Goal: Task Accomplishment & Management: Manage account settings

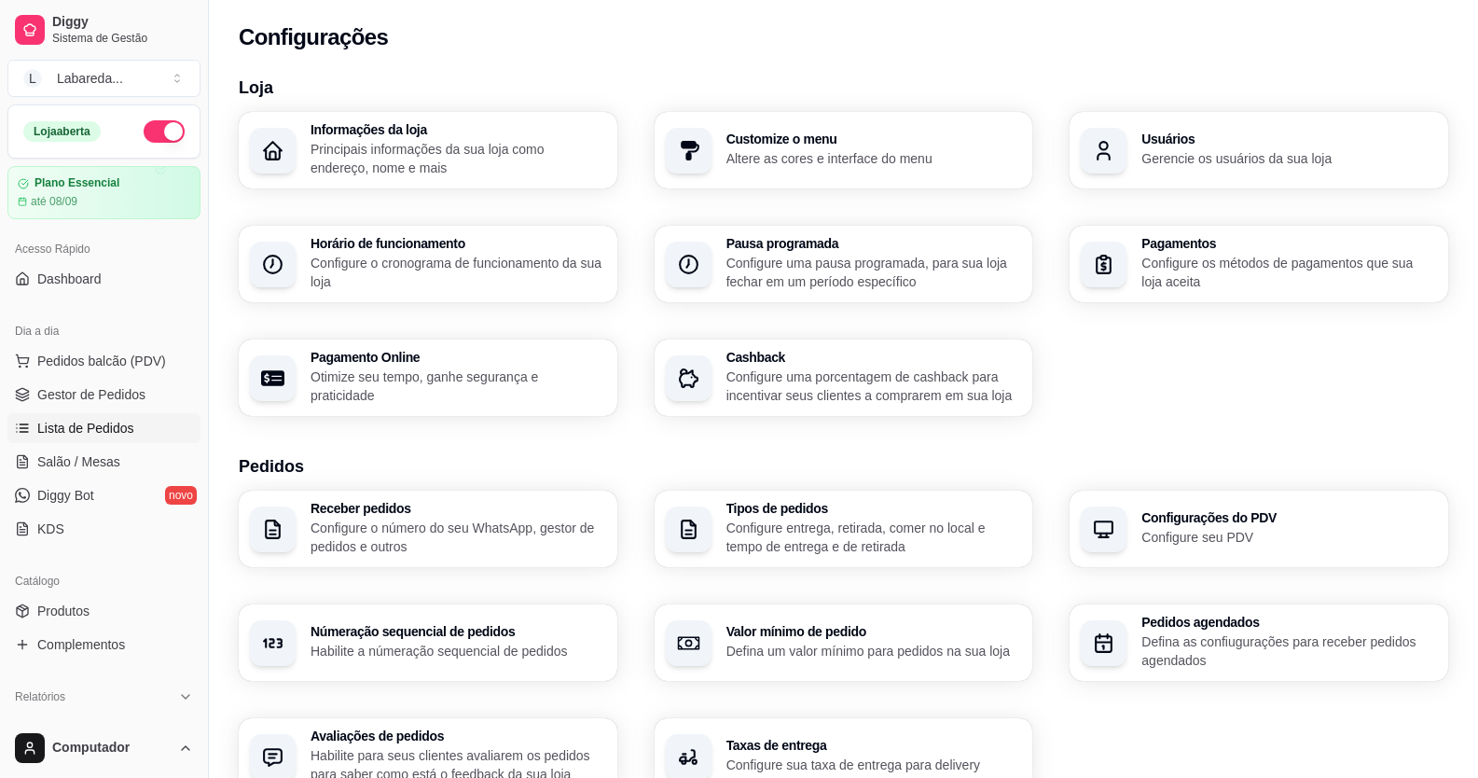
click at [83, 436] on span "Lista de Pedidos" at bounding box center [85, 428] width 97 height 19
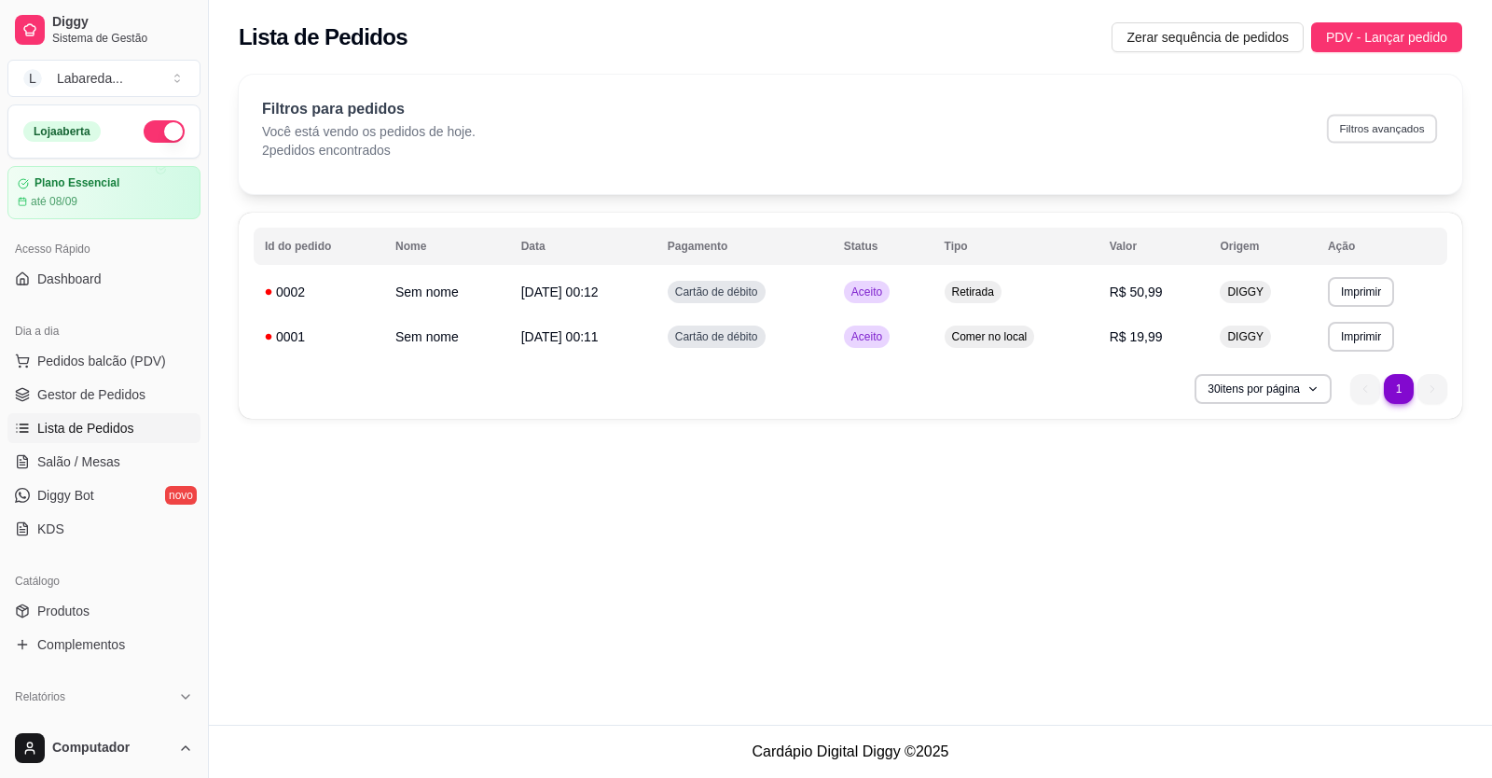
click at [1368, 134] on button "Filtros avançados" at bounding box center [1382, 128] width 110 height 29
select select "0"
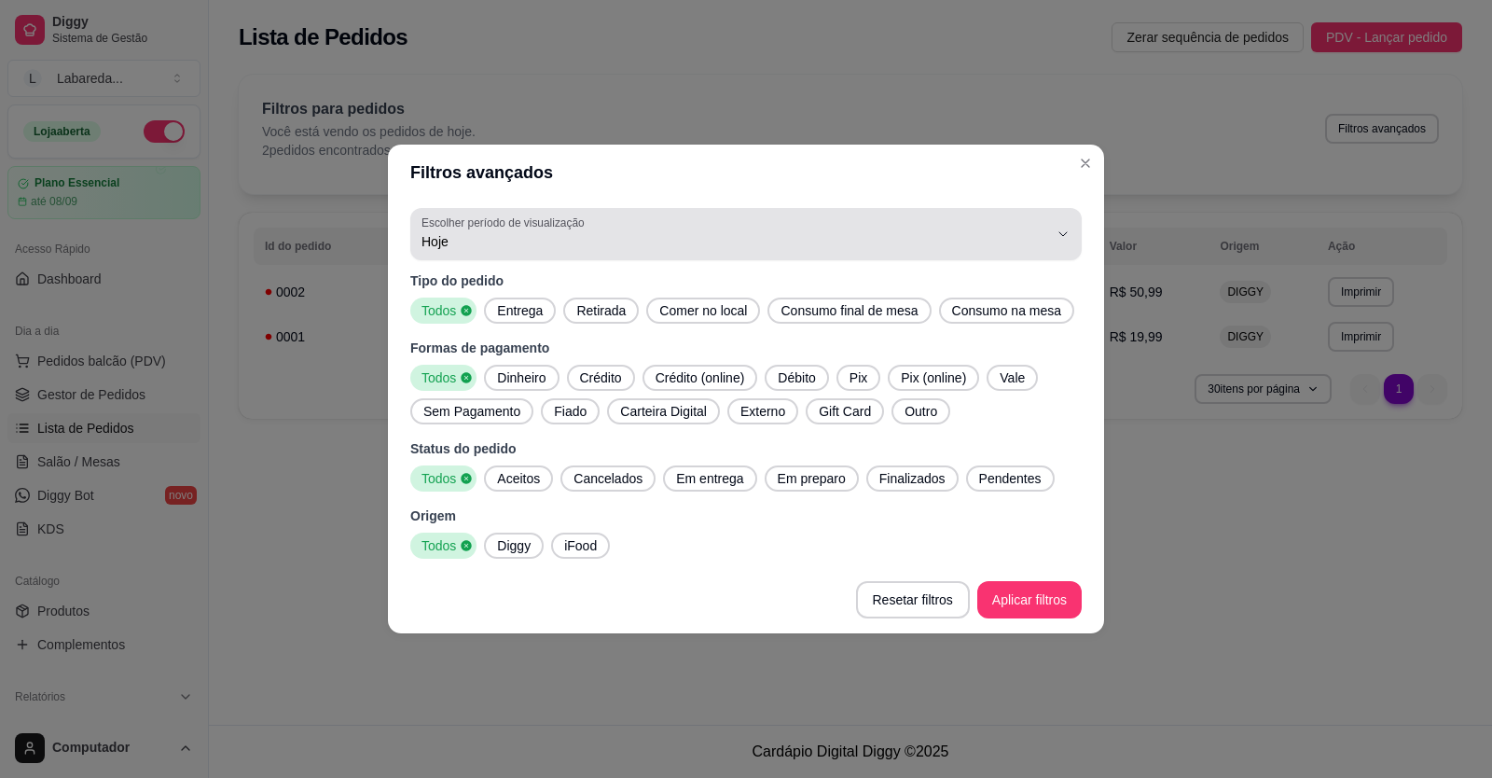
click at [440, 247] on span "Hoje" at bounding box center [734, 241] width 627 height 19
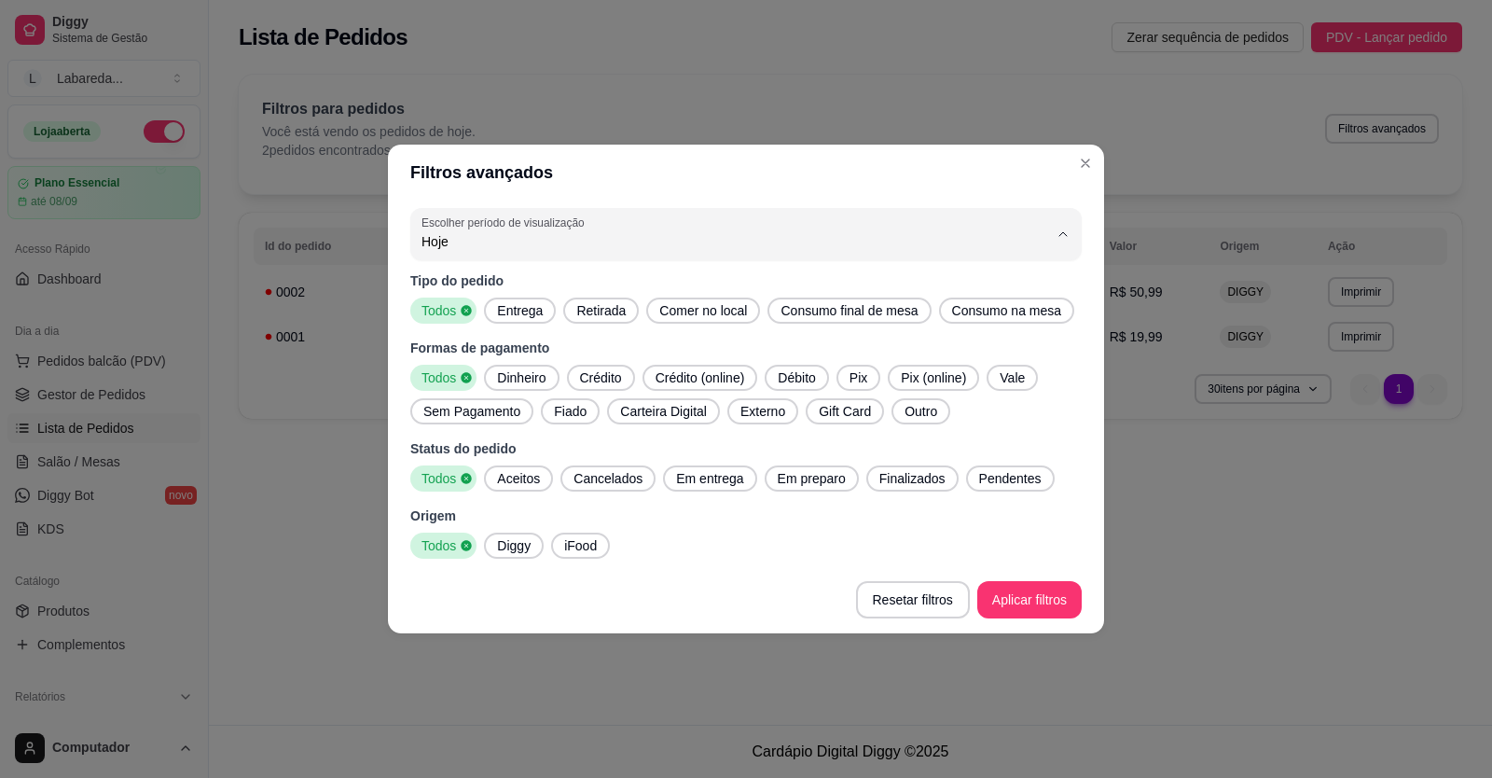
click at [450, 319] on span "Ontem" at bounding box center [737, 317] width 598 height 18
type input "1"
select select "1"
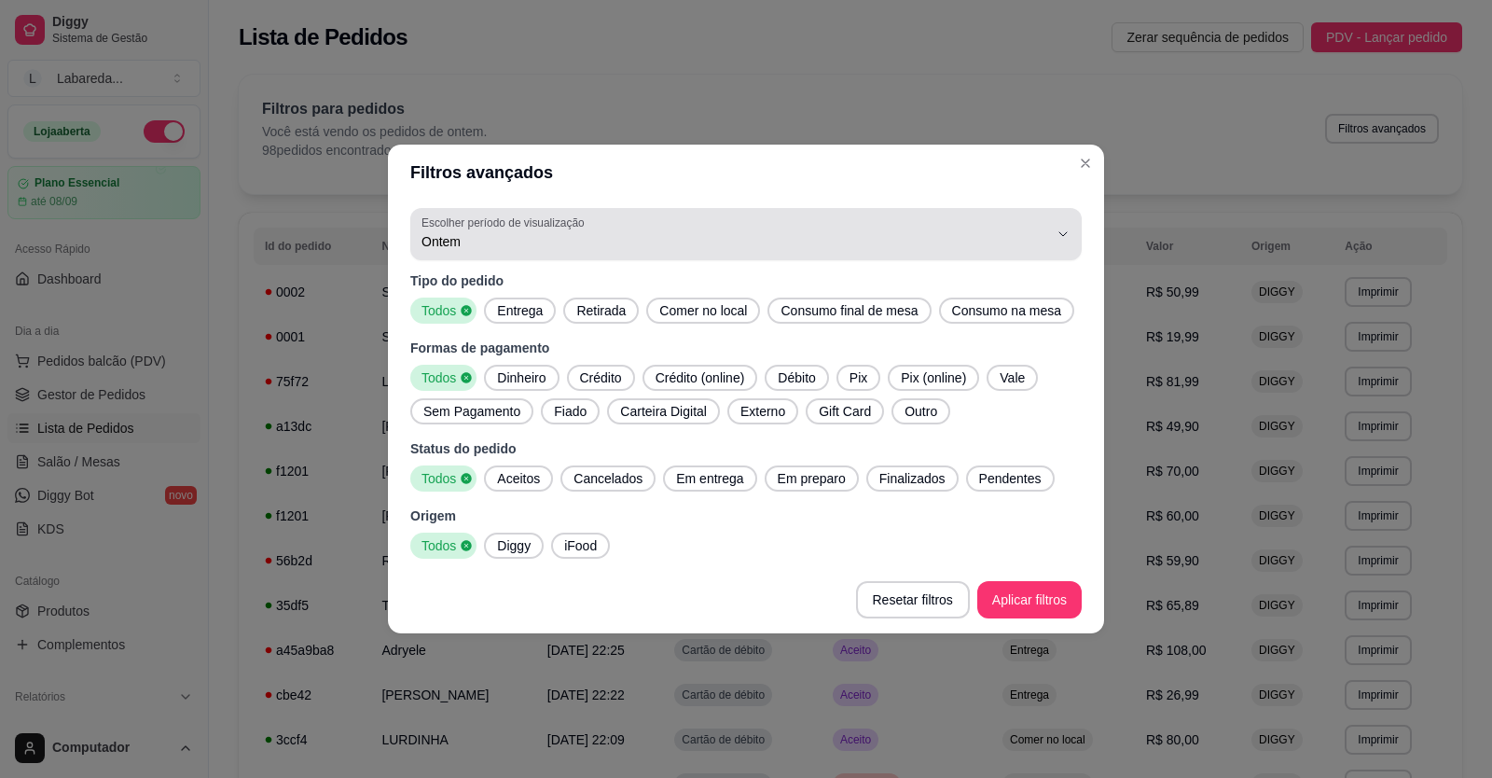
click at [502, 248] on span "Ontem" at bounding box center [734, 241] width 627 height 19
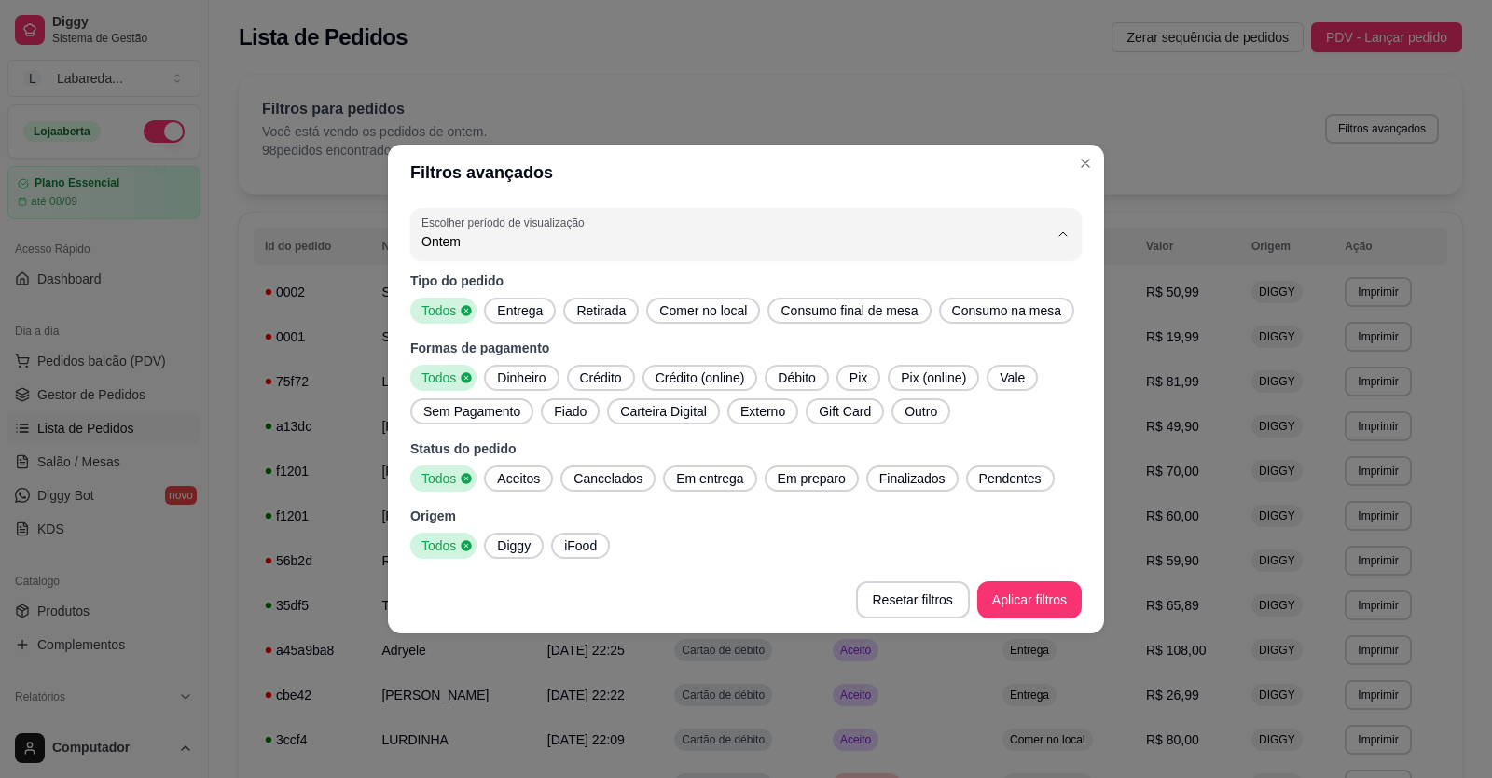
click at [511, 316] on span "Ontem" at bounding box center [737, 317] width 598 height 18
click at [503, 552] on span "Diggy" at bounding box center [513, 545] width 48 height 19
click at [897, 478] on span "Finalizados" at bounding box center [912, 478] width 81 height 19
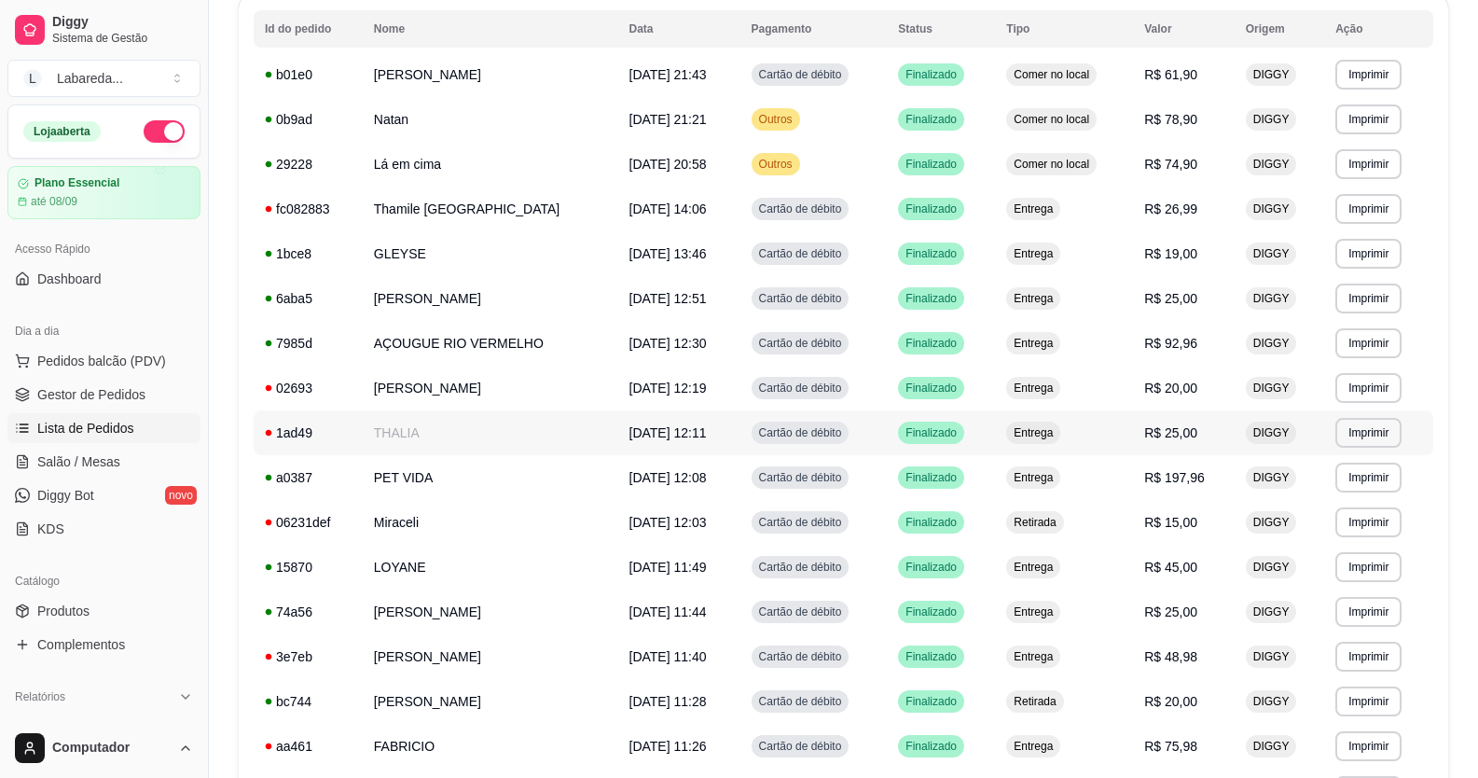
scroll to position [15, 0]
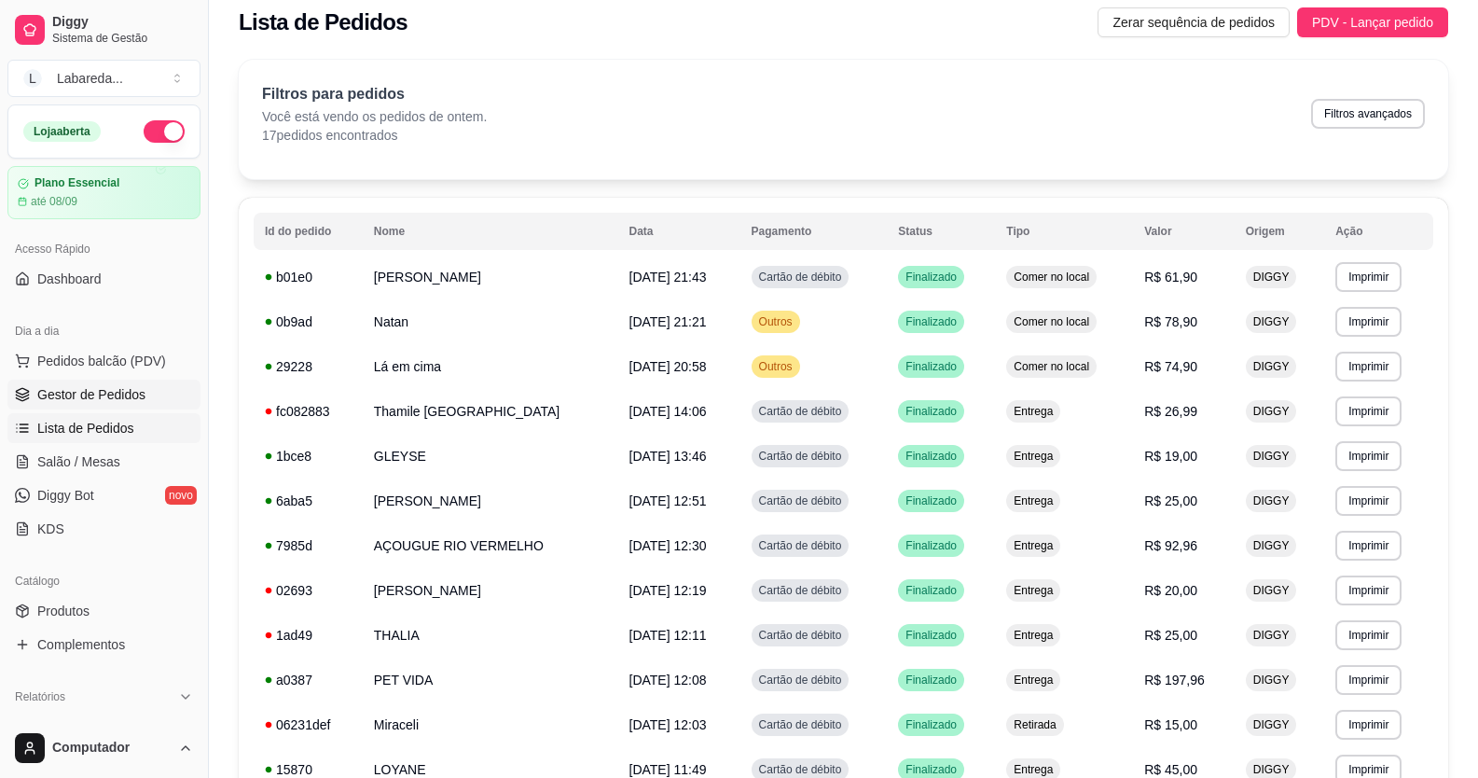
click at [118, 398] on span "Gestor de Pedidos" at bounding box center [91, 394] width 108 height 19
